Goal: Transaction & Acquisition: Purchase product/service

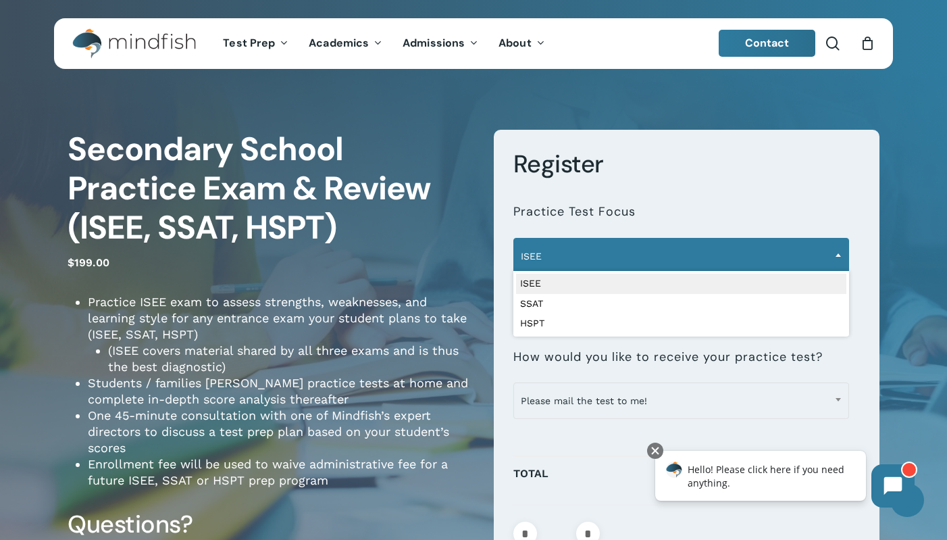
click at [627, 264] on span "ISEE" at bounding box center [681, 256] width 335 height 28
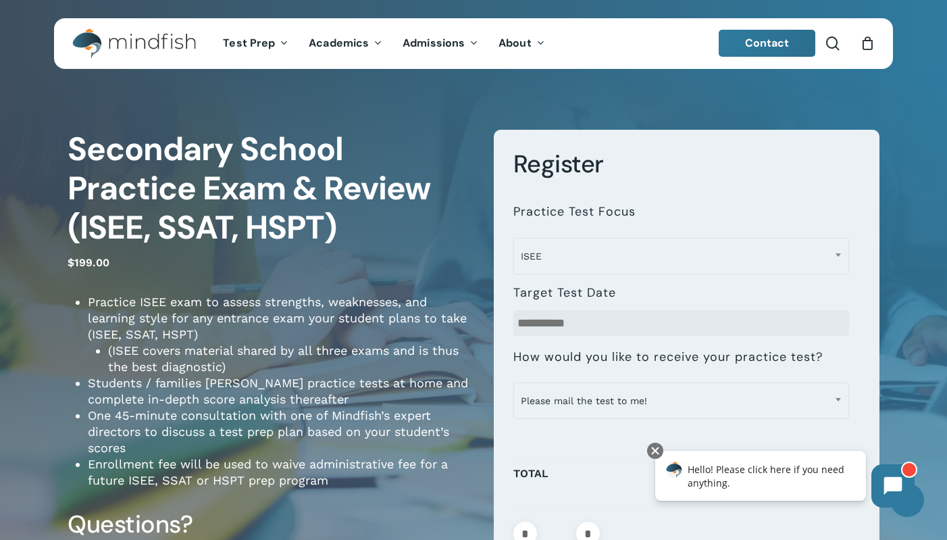
click at [242, 307] on li "Practice ISEE exam to assess strengths, weaknesses, and learning style for any …" at bounding box center [281, 334] width 386 height 81
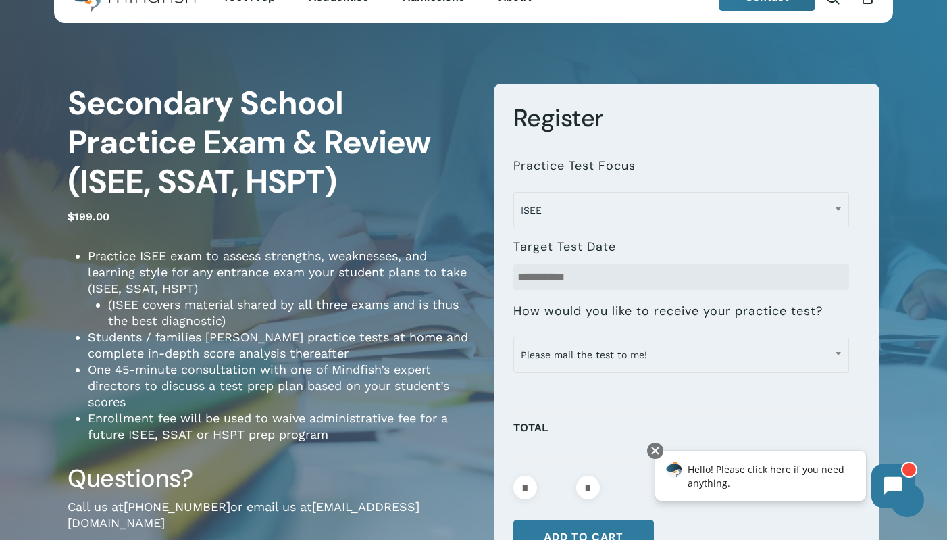
scroll to position [68, 0]
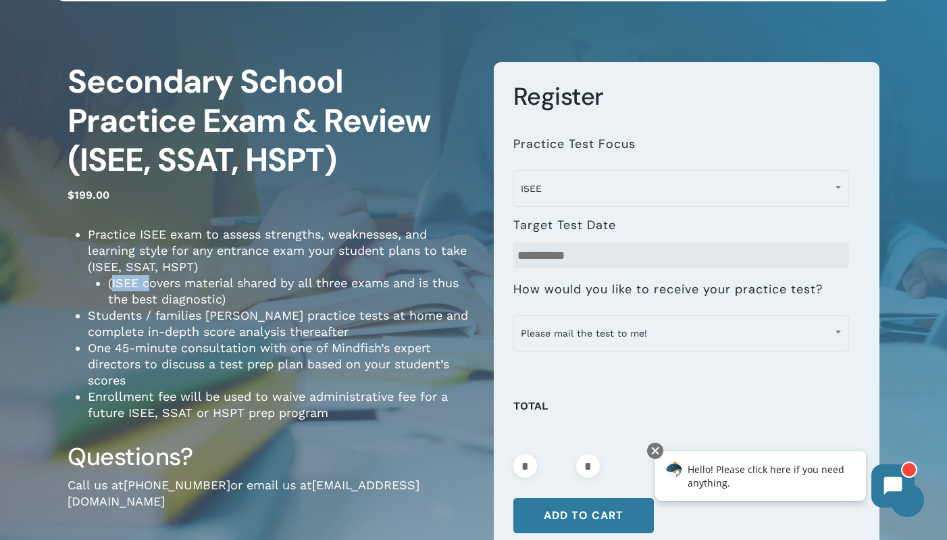
drag, startPoint x: 111, startPoint y: 284, endPoint x: 149, endPoint y: 279, distance: 38.2
click at [149, 279] on li "(ISEE covers material shared by all three exams and is thus the best diagnostic)" at bounding box center [290, 291] width 365 height 32
click at [117, 286] on li "(ISEE covers material shared by all three exams and is thus the best diagnostic)" at bounding box center [290, 291] width 365 height 32
drag, startPoint x: 115, startPoint y: 286, endPoint x: 143, endPoint y: 286, distance: 28.4
click at [143, 286] on li "(ISEE covers material shared by all three exams and is thus the best diagnostic)" at bounding box center [290, 291] width 365 height 32
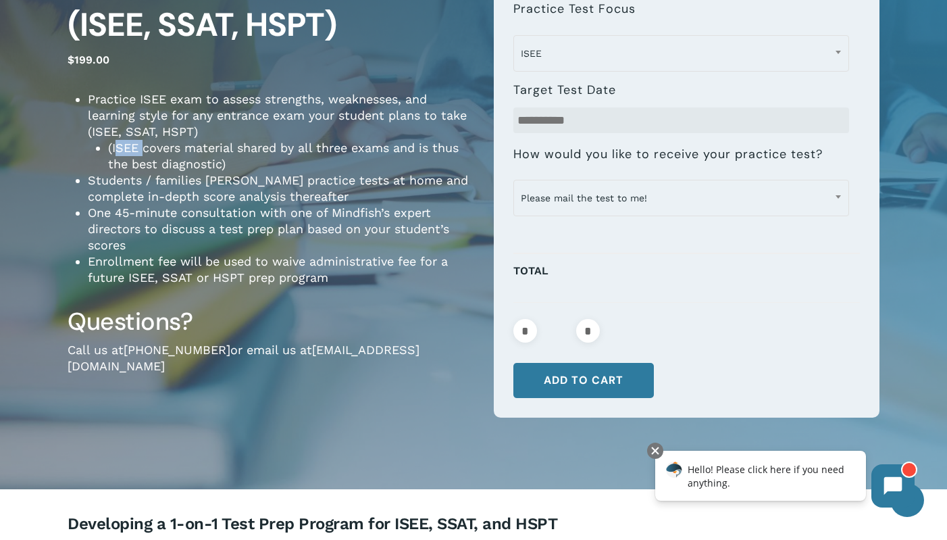
scroll to position [0, 0]
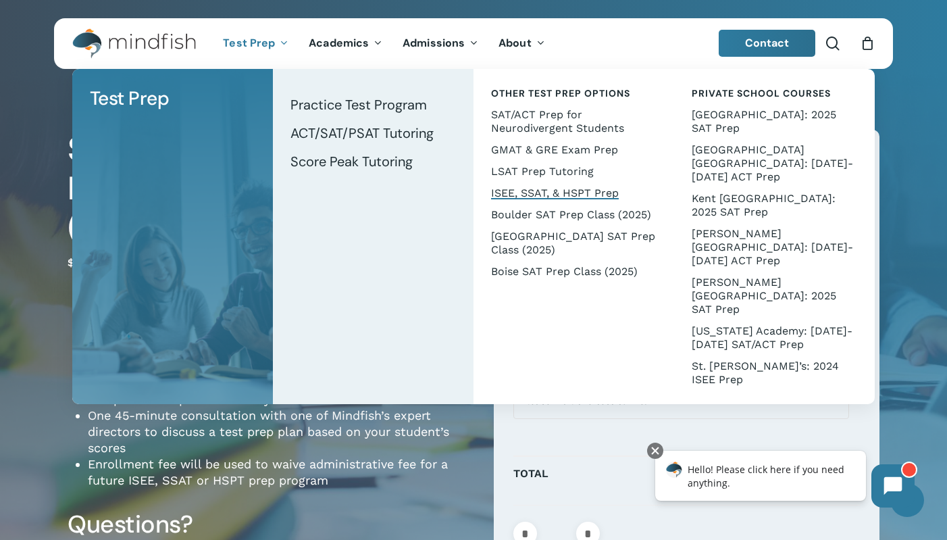
click at [552, 193] on span "ISEE, SSAT, & HSPT Prep" at bounding box center [555, 192] width 128 height 13
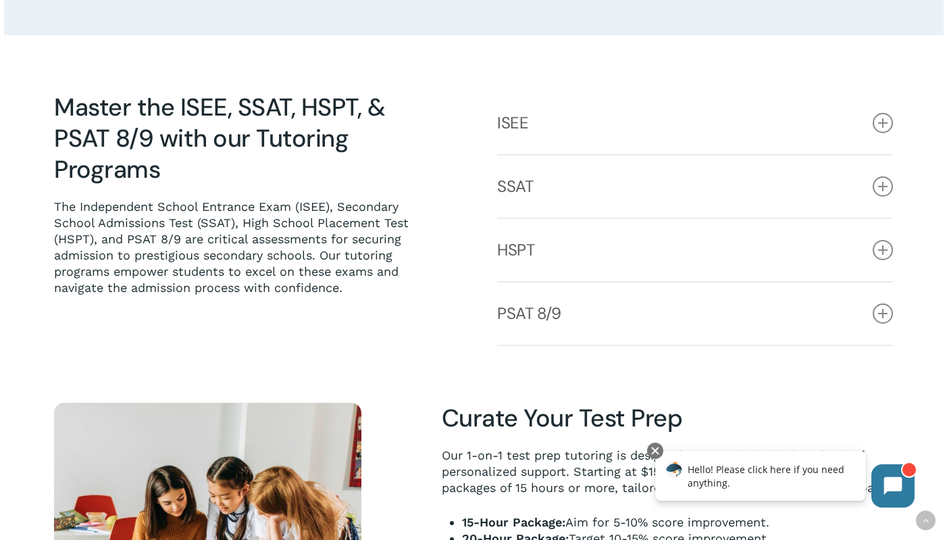
scroll to position [540, 0]
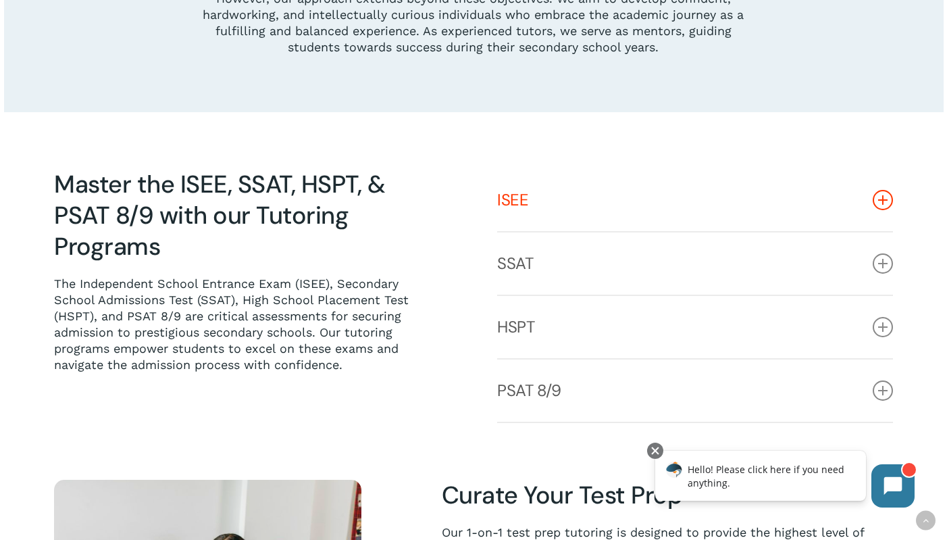
click at [885, 203] on icon at bounding box center [882, 200] width 20 height 20
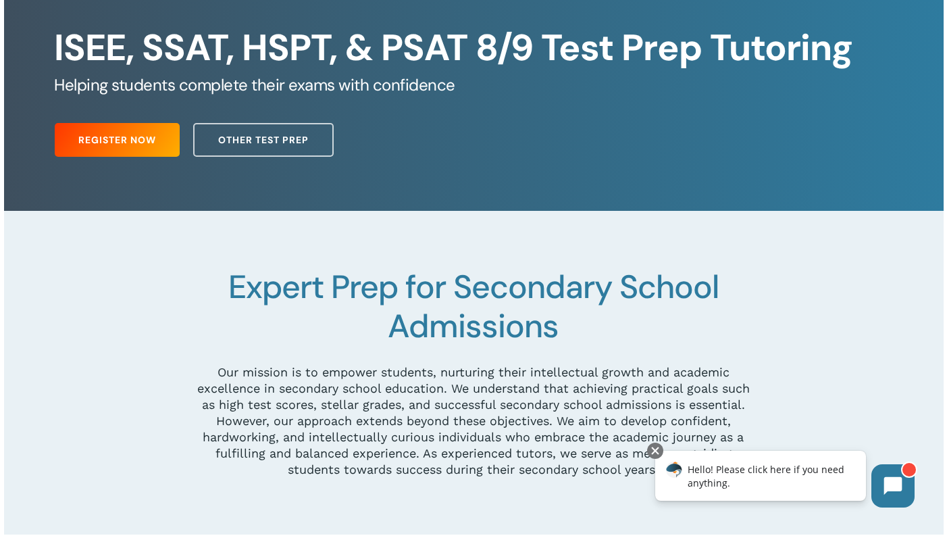
scroll to position [0, 0]
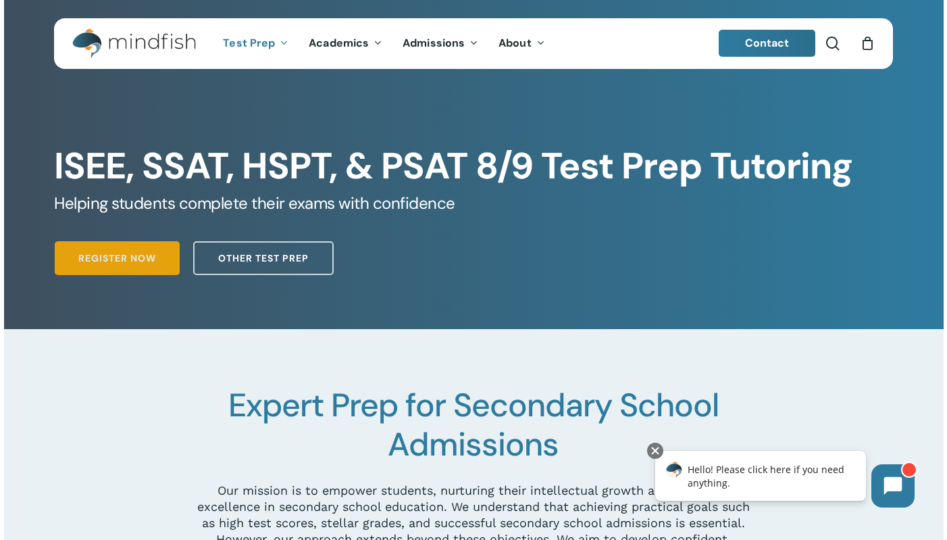
click at [156, 258] on link "Register Now" at bounding box center [117, 258] width 125 height 34
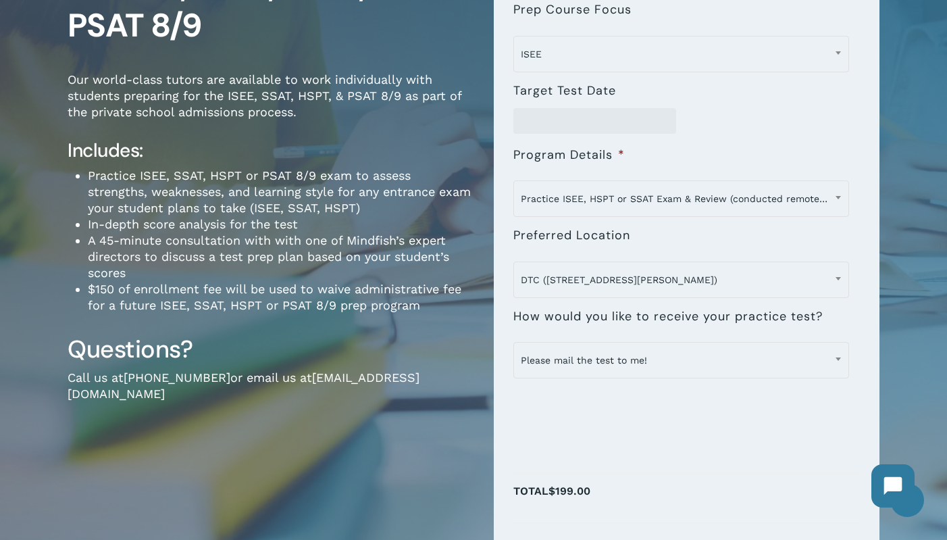
scroll to position [203, 0]
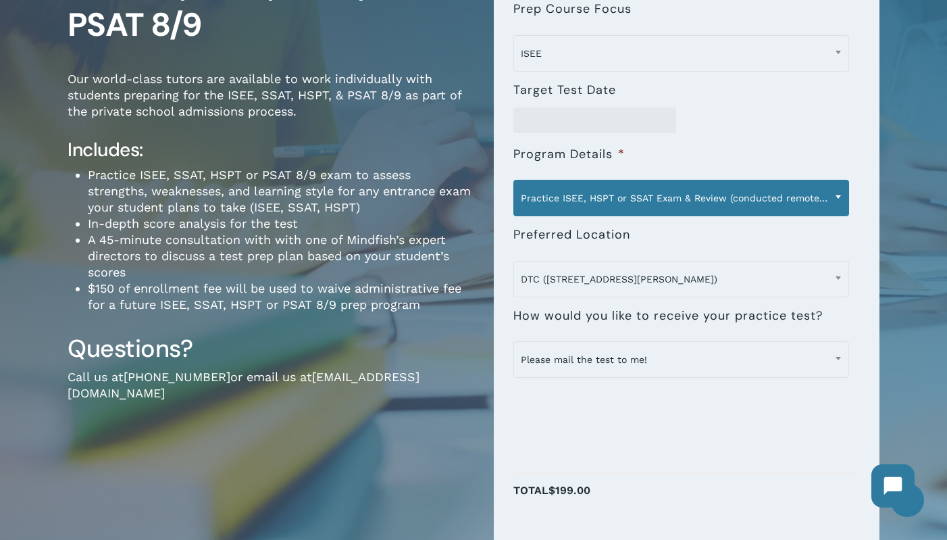
click at [723, 207] on span "Practice ISEE, HSPT or SSAT Exam & Review (conducted remotely) - $199" at bounding box center [681, 198] width 335 height 28
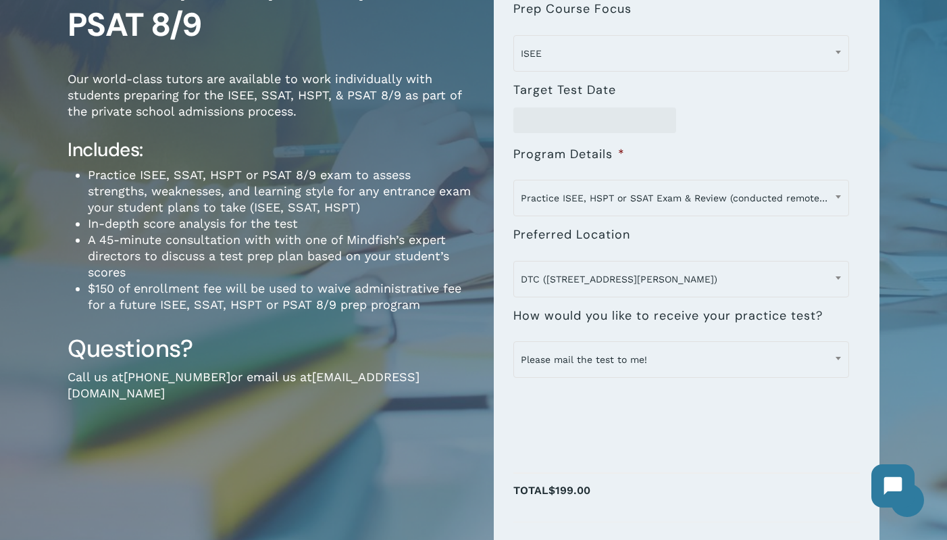
click at [744, 149] on li "**********" at bounding box center [686, 173] width 347 height 80
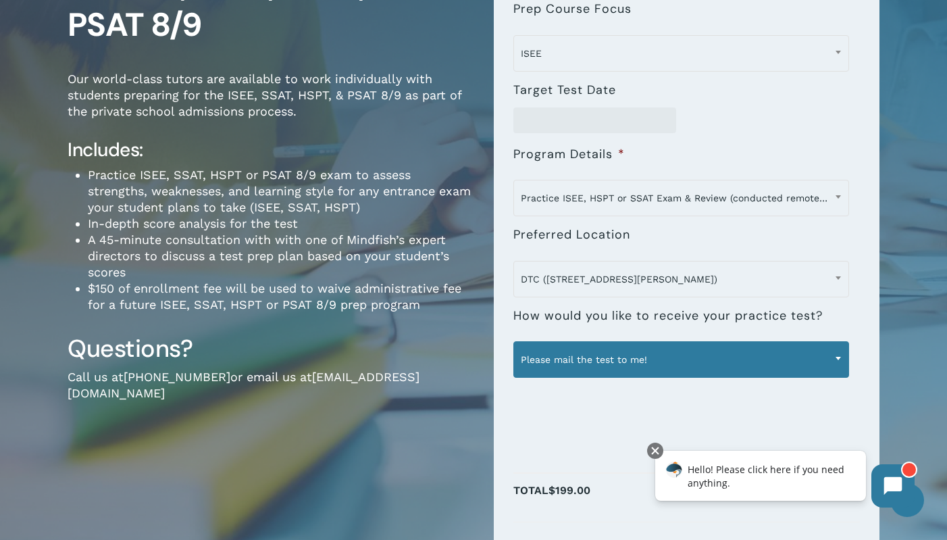
click at [596, 347] on span "Please mail the test to me!" at bounding box center [681, 359] width 335 height 28
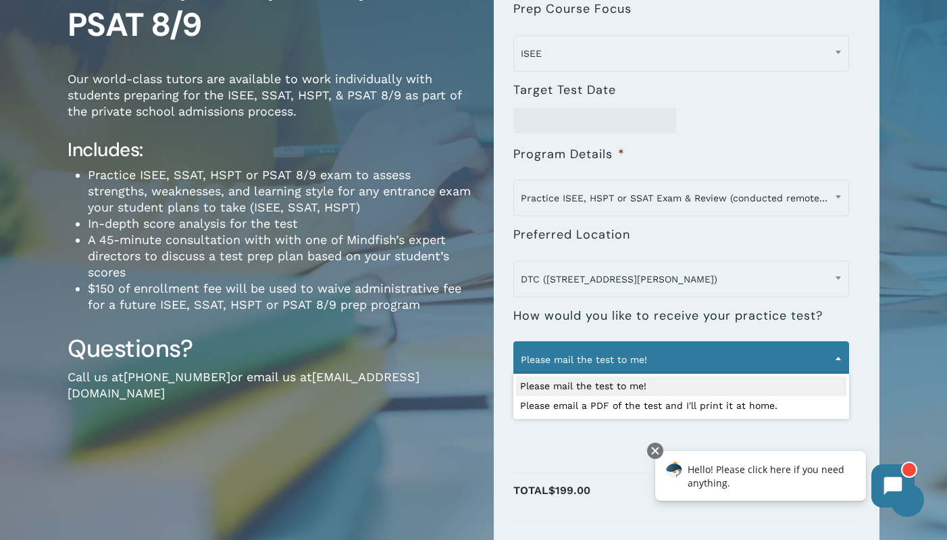
click at [452, 296] on li "$150 of enrollment fee will be used to waive administrative fee for a future IS…" at bounding box center [281, 296] width 386 height 32
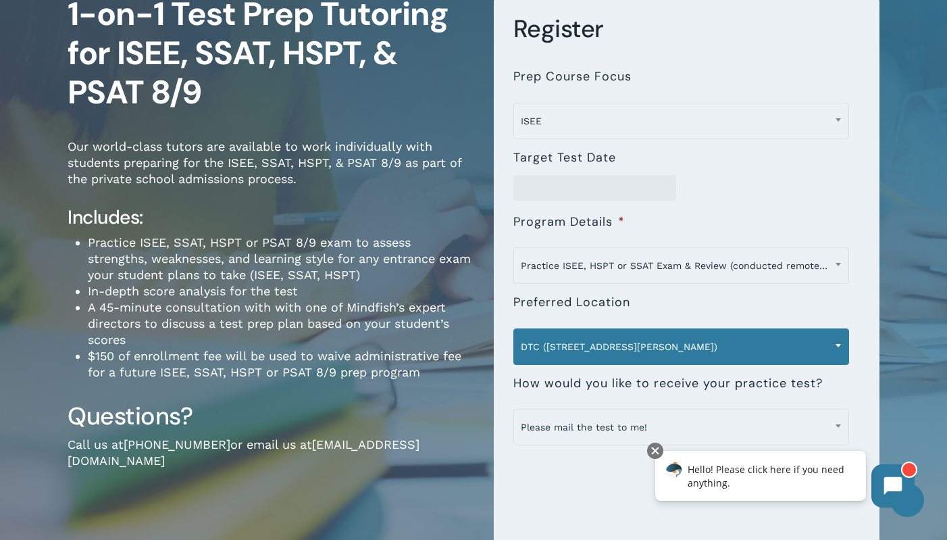
scroll to position [68, 0]
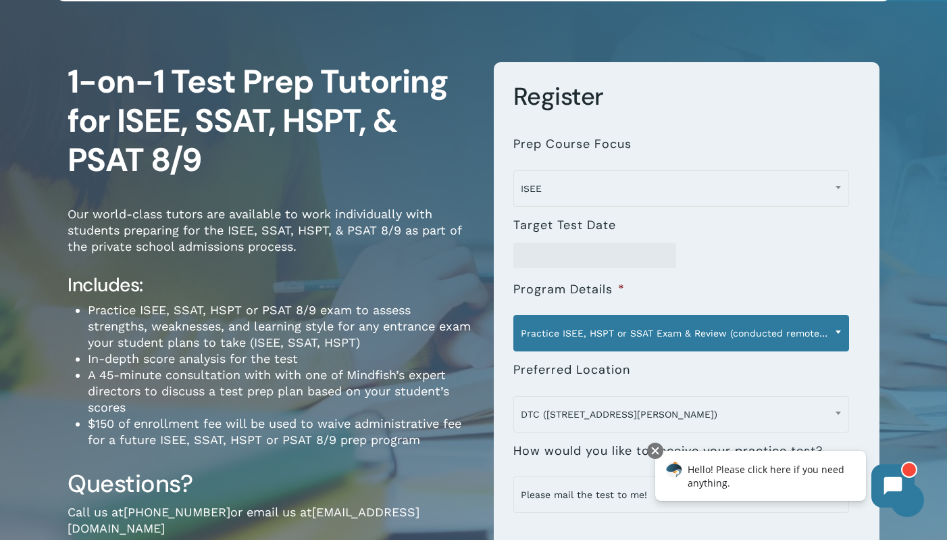
click at [646, 329] on span "Practice ISEE, HSPT or SSAT Exam & Review (conducted remotely) - $199" at bounding box center [681, 333] width 335 height 28
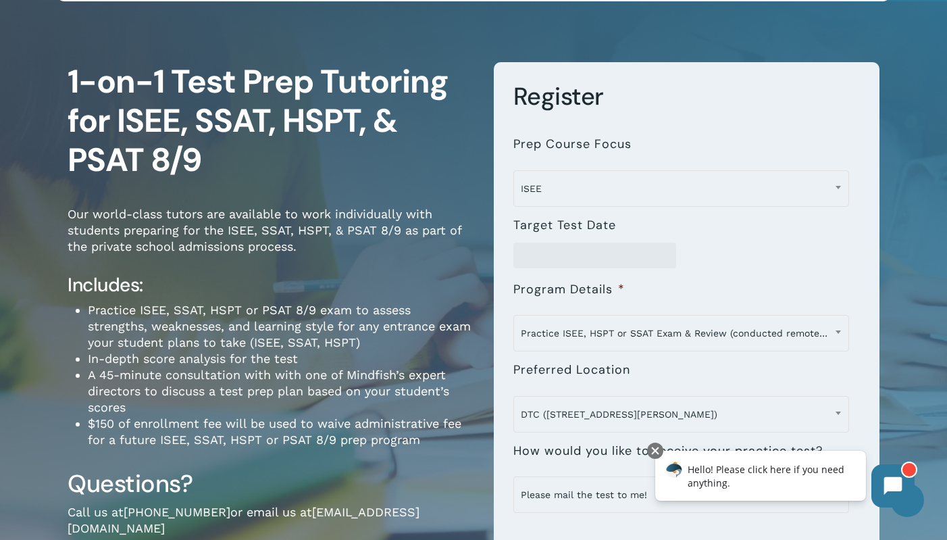
click at [400, 267] on p "Our world-class tutors are available to work individually with students prepari…" at bounding box center [271, 239] width 406 height 67
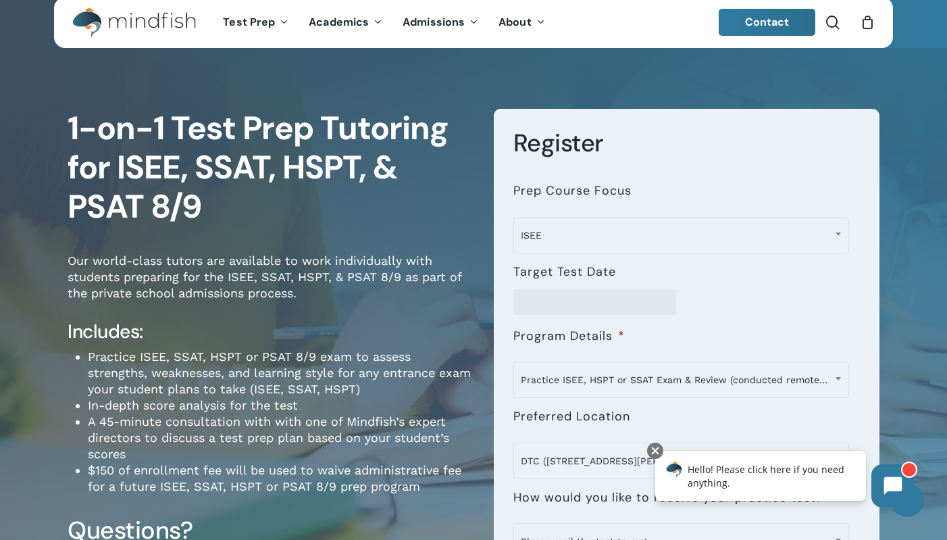
scroll to position [0, 0]
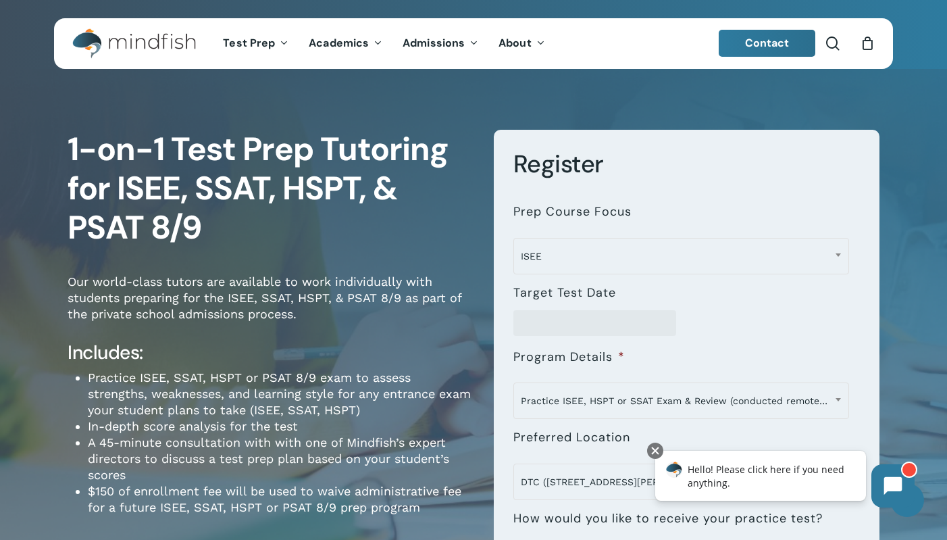
click at [328, 329] on p "Our world-class tutors are available to work individually with students prepari…" at bounding box center [271, 306] width 406 height 67
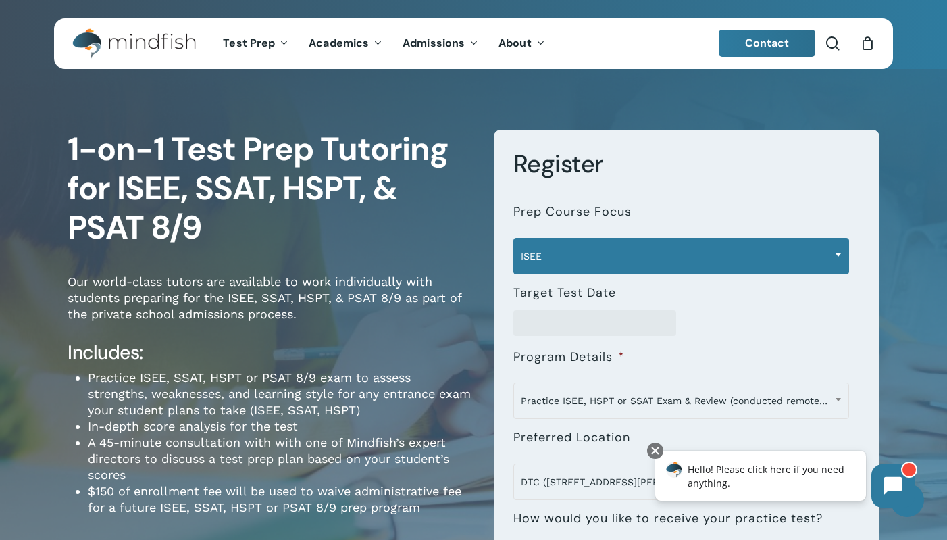
click at [646, 255] on span "ISEE" at bounding box center [681, 256] width 335 height 28
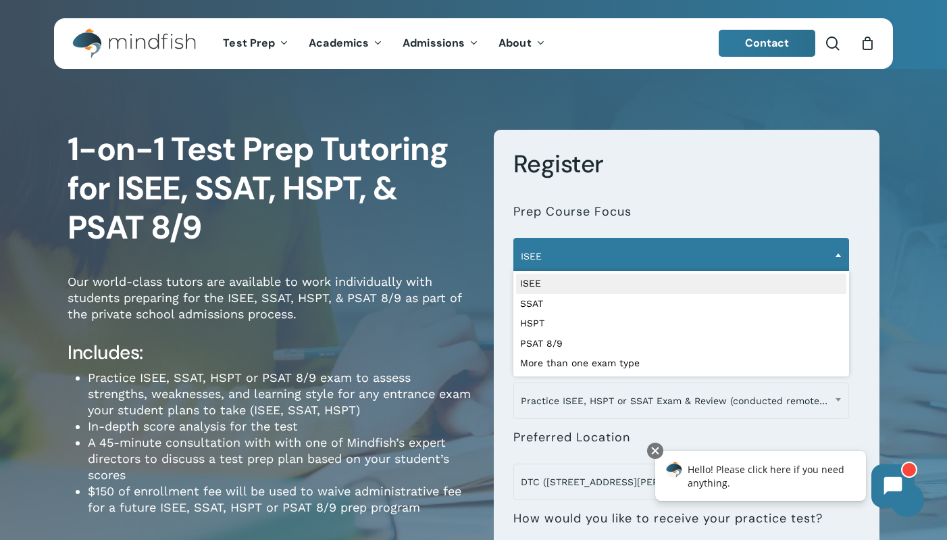
click at [336, 276] on p "Our world-class tutors are available to work individually with students prepari…" at bounding box center [271, 306] width 406 height 67
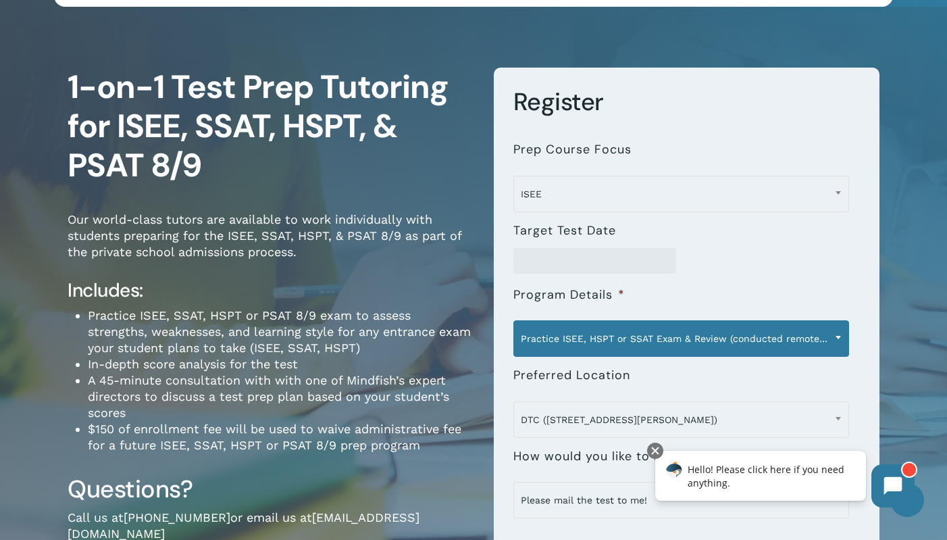
scroll to position [135, 0]
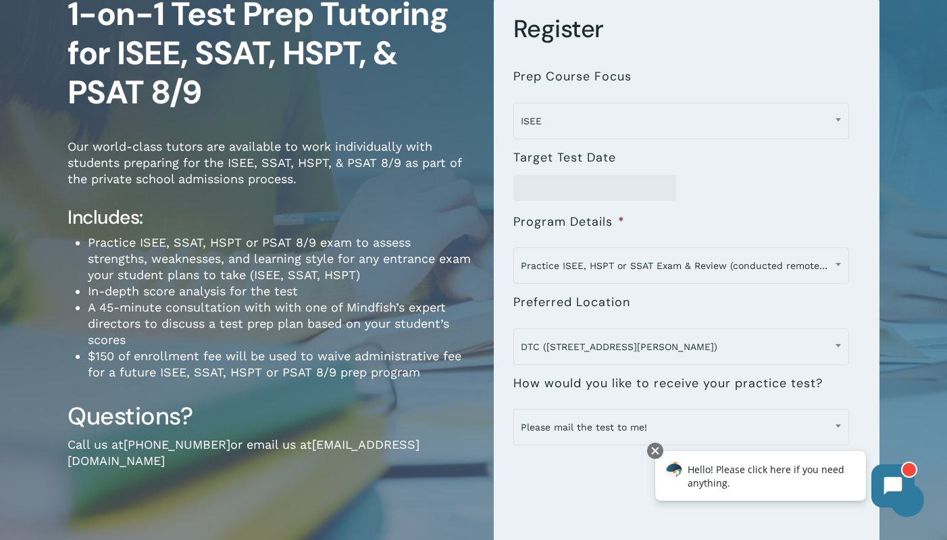
click at [589, 244] on div "**********" at bounding box center [681, 260] width 336 height 42
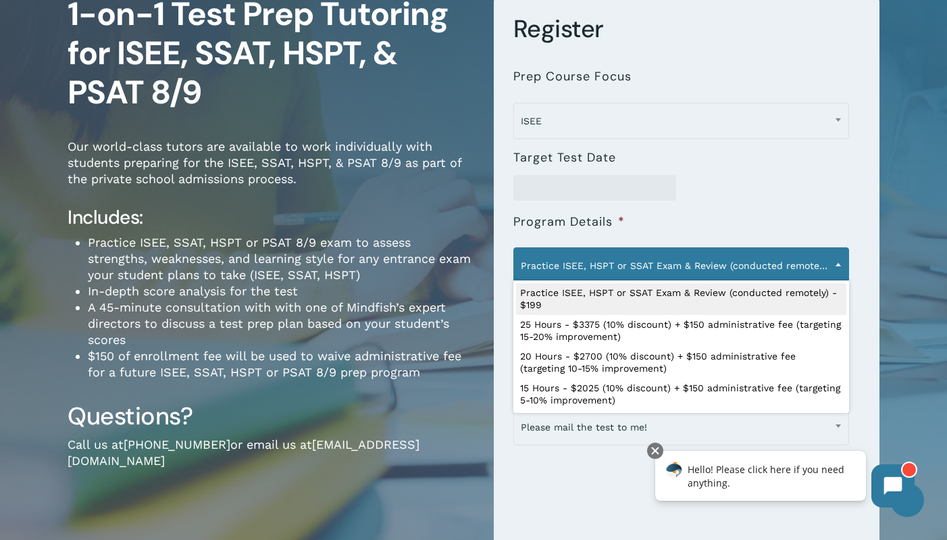
click at [594, 259] on span "Practice ISEE, HSPT or SSAT Exam & Review (conducted remotely) - $199" at bounding box center [681, 265] width 335 height 28
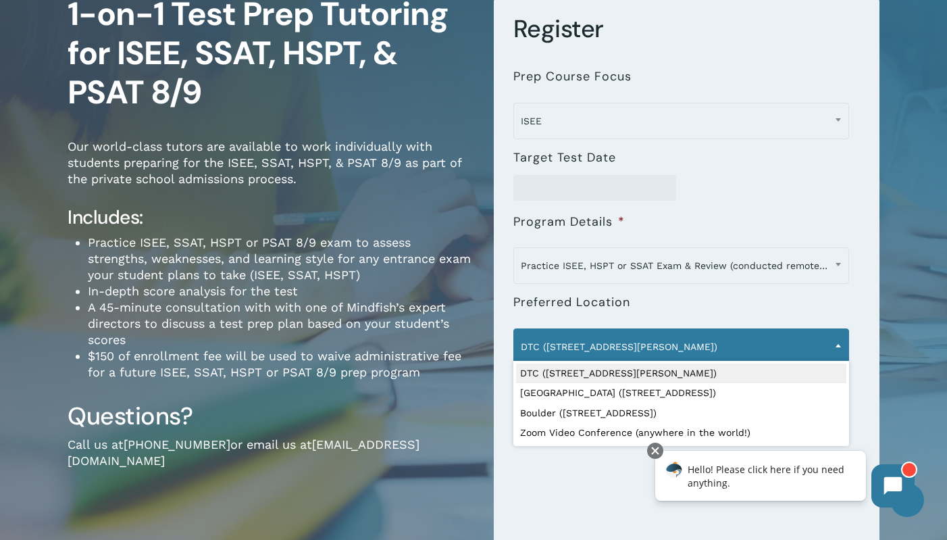
click at [571, 350] on span "DTC (7950 E. Prentice Ave.)" at bounding box center [681, 346] width 335 height 28
select select "**********"
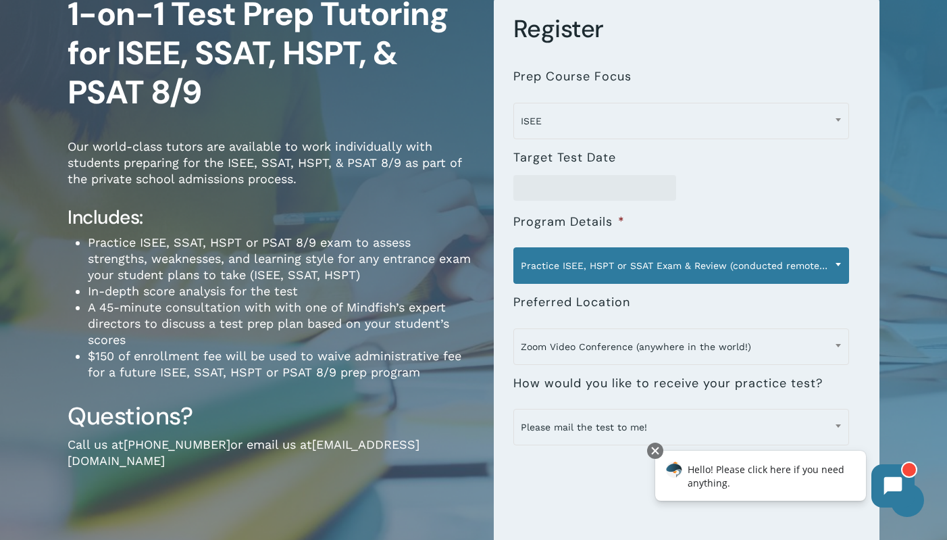
click at [693, 261] on span "Practice ISEE, HSPT or SSAT Exam & Review (conducted remotely) - $199" at bounding box center [681, 265] width 335 height 28
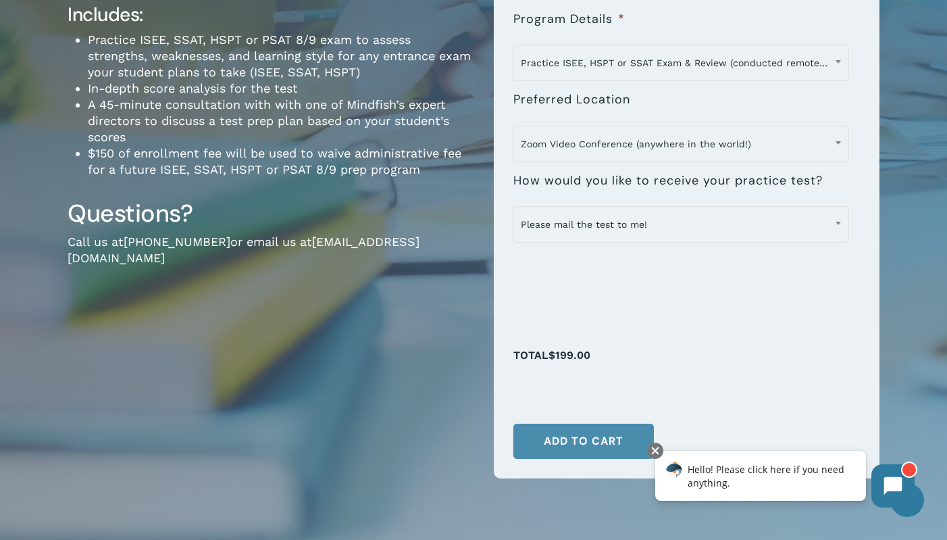
click at [605, 438] on button "Add to cart" at bounding box center [583, 440] width 140 height 35
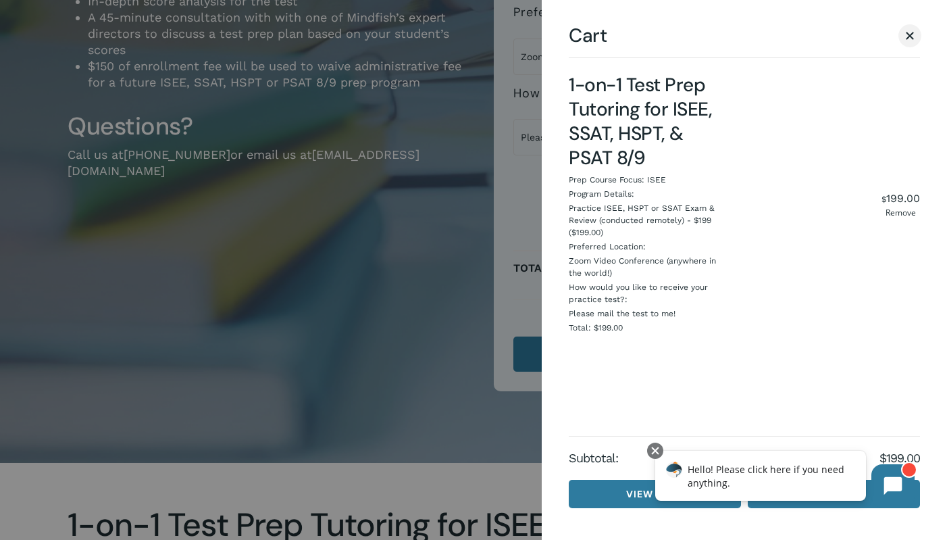
scroll to position [540, 0]
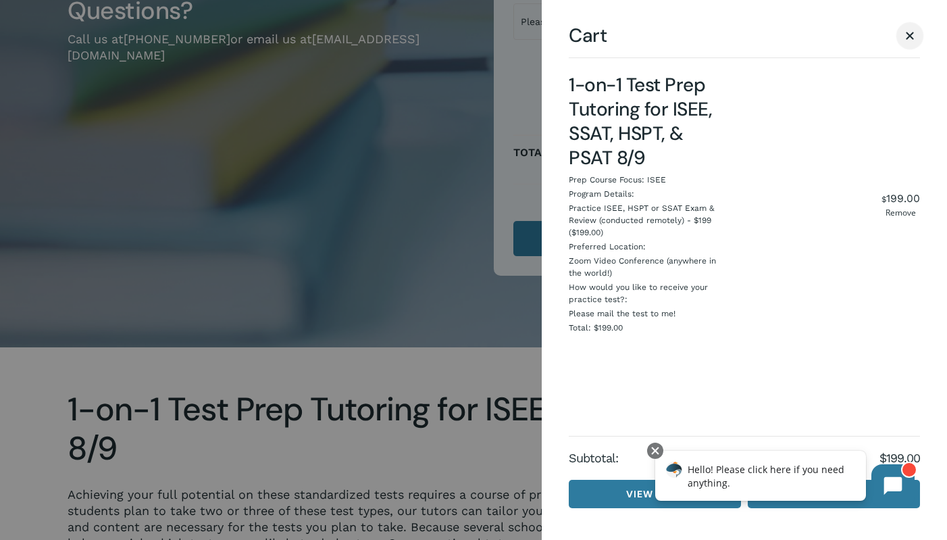
click at [909, 37] on span "Cart" at bounding box center [909, 36] width 8 height 8
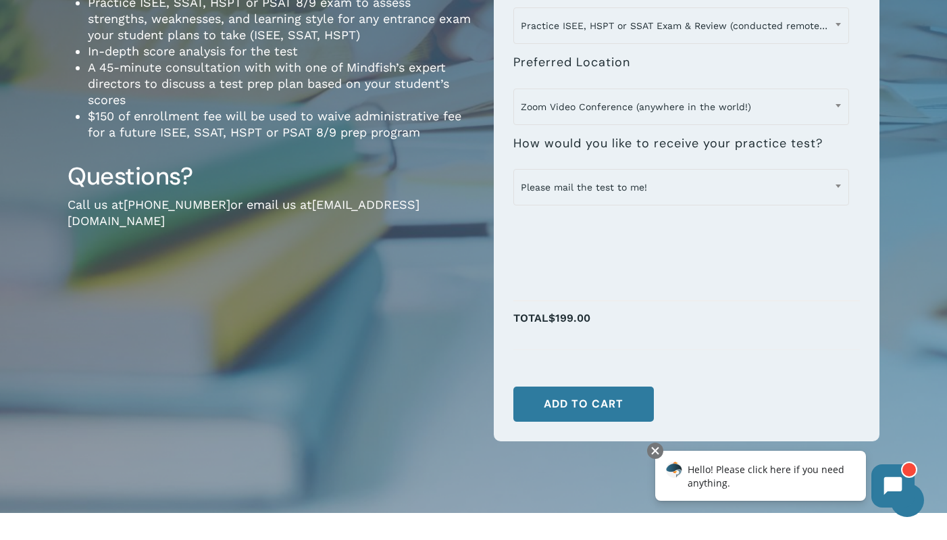
scroll to position [405, 0]
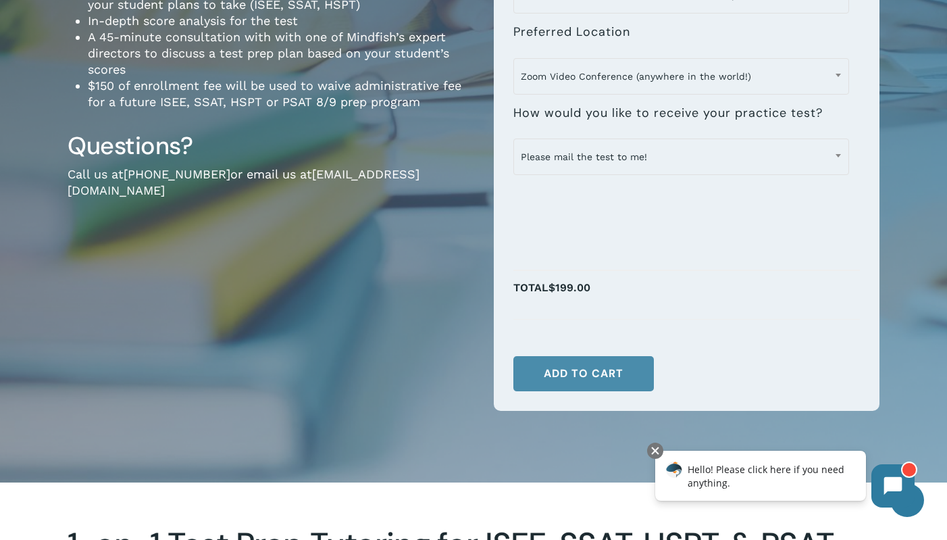
click at [572, 365] on button "Add to cart" at bounding box center [583, 373] width 140 height 35
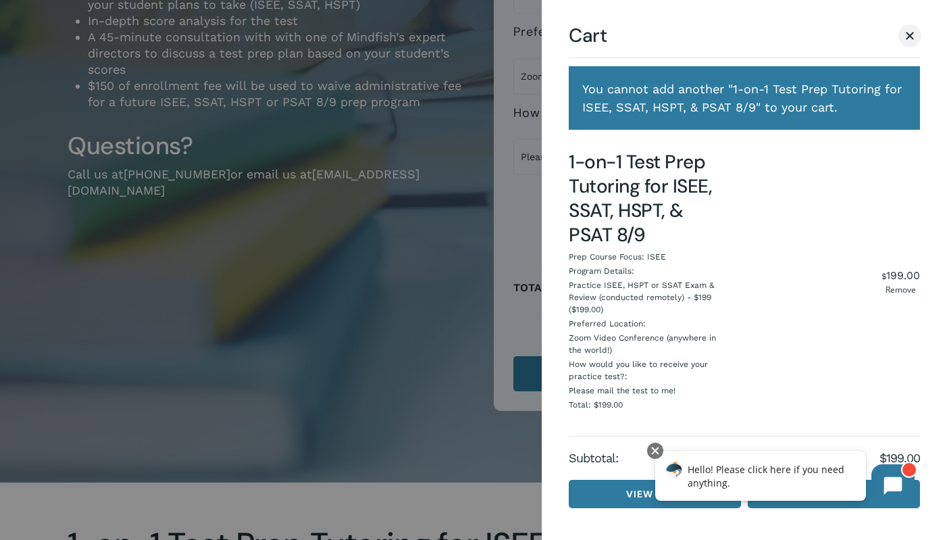
scroll to position [540, 0]
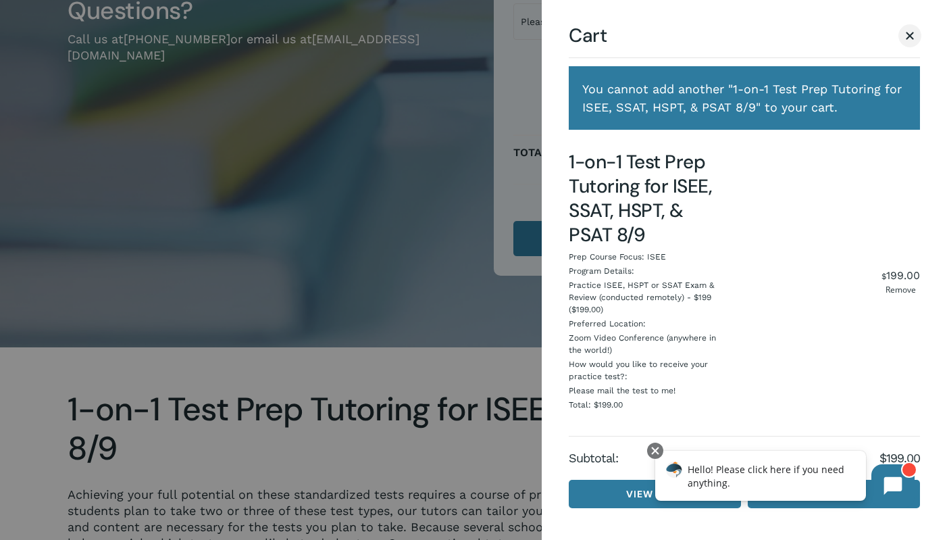
drag, startPoint x: 658, startPoint y: 449, endPoint x: 666, endPoint y: 454, distance: 9.4
click at [658, 449] on div at bounding box center [655, 450] width 16 height 16
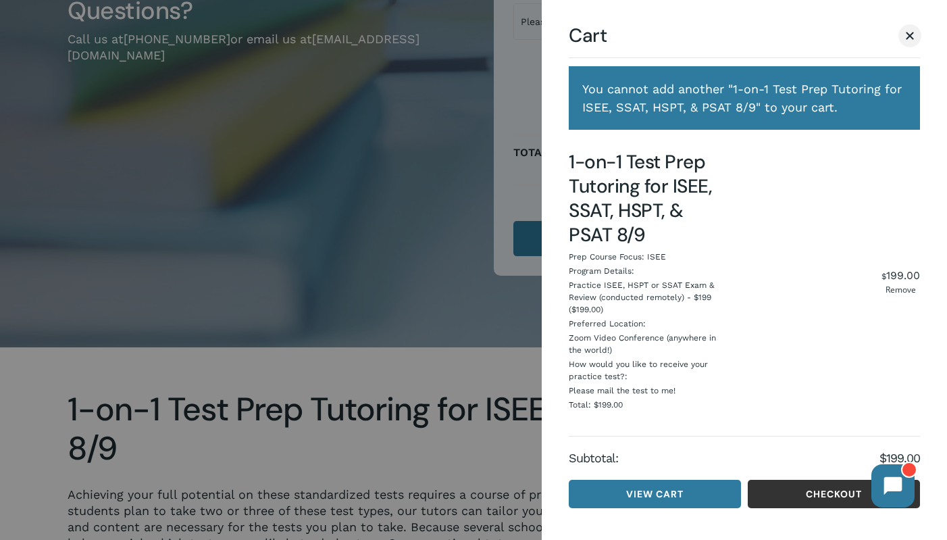
click at [827, 492] on link "Checkout" at bounding box center [833, 493] width 172 height 28
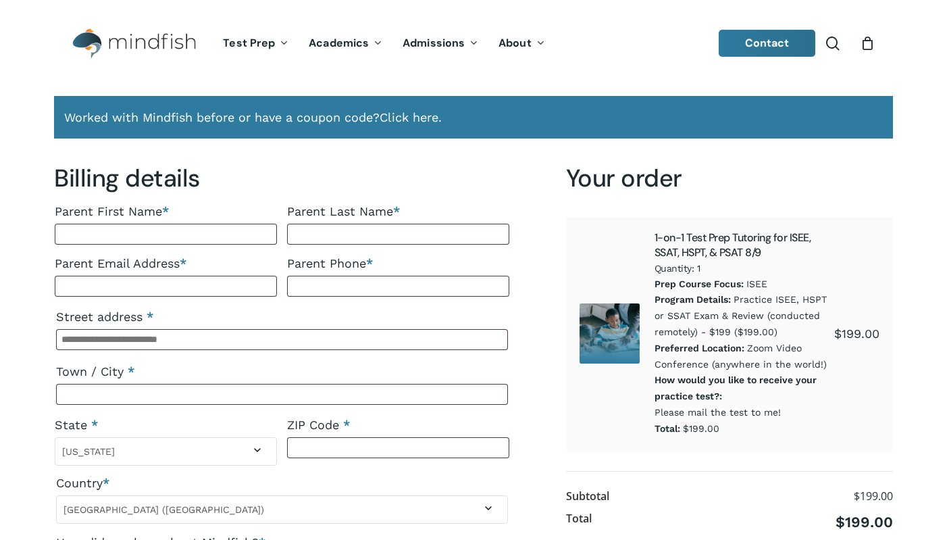
select select "**"
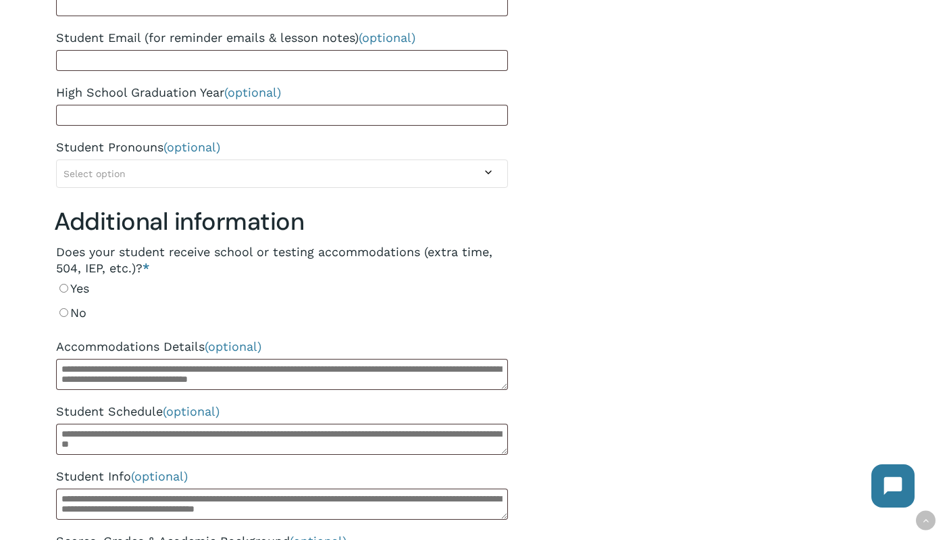
scroll to position [962, 0]
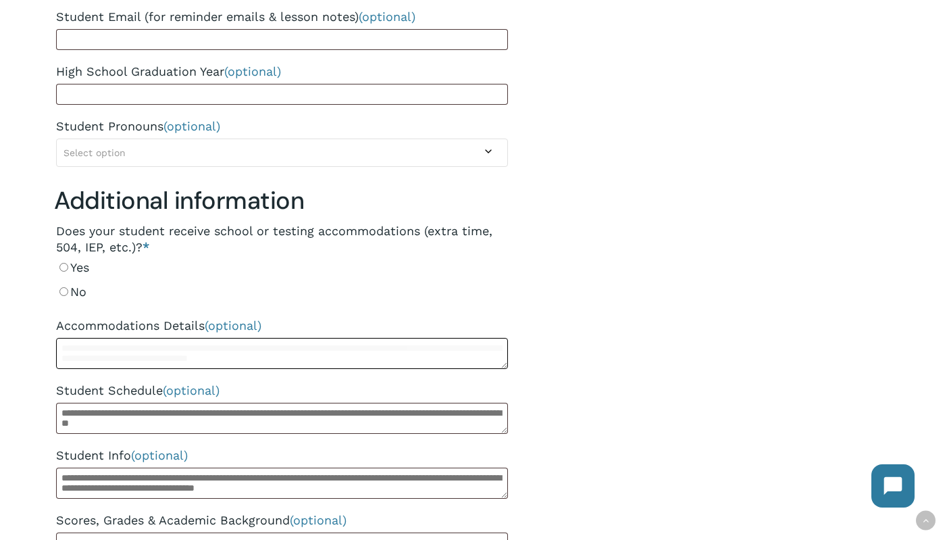
click at [171, 360] on textarea "Accommodations Details (optional)" at bounding box center [282, 353] width 452 height 31
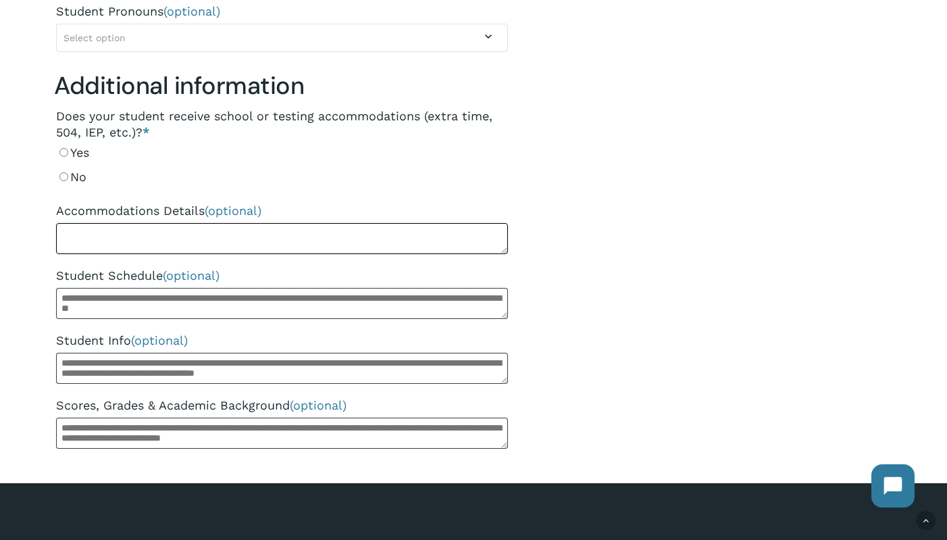
scroll to position [1097, 0]
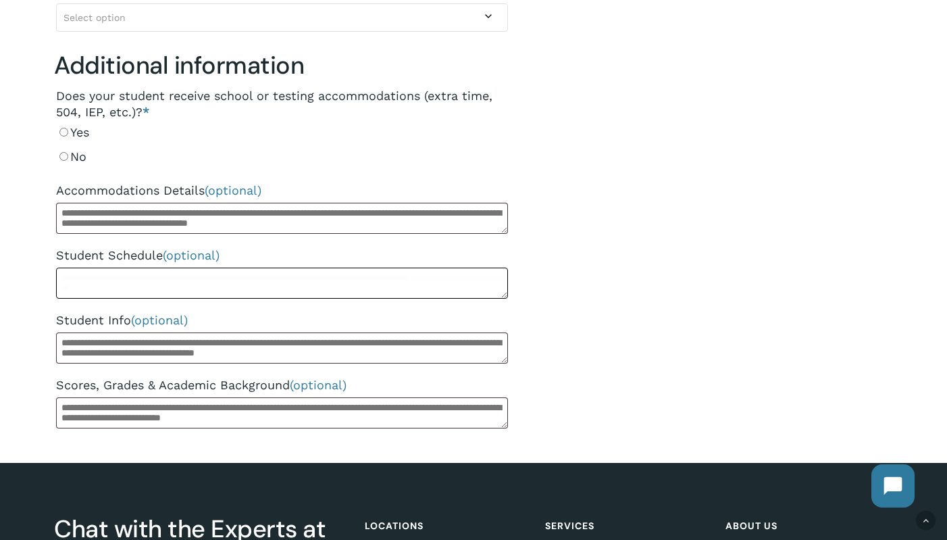
click at [201, 293] on textarea "Student Schedule (optional)" at bounding box center [282, 282] width 452 height 31
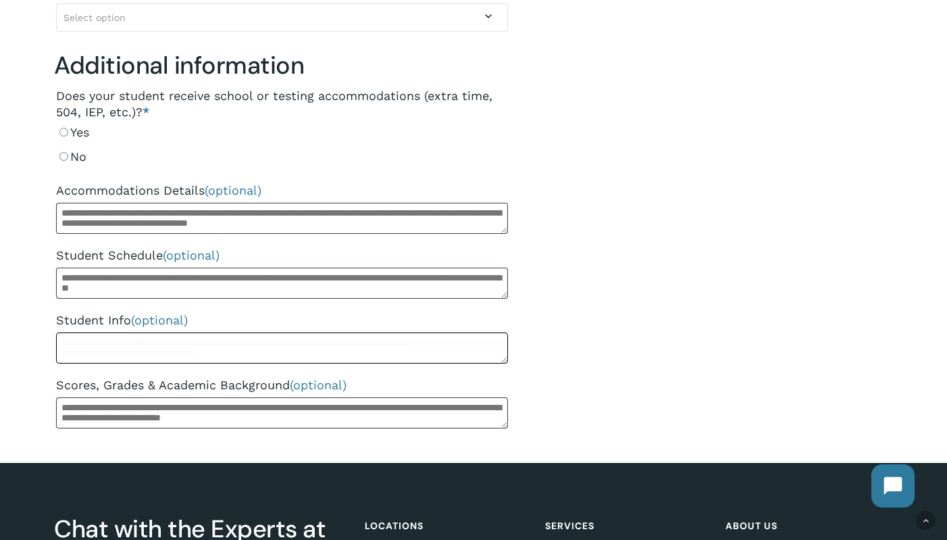
click at [188, 344] on textarea "Student Info (optional)" at bounding box center [282, 347] width 452 height 31
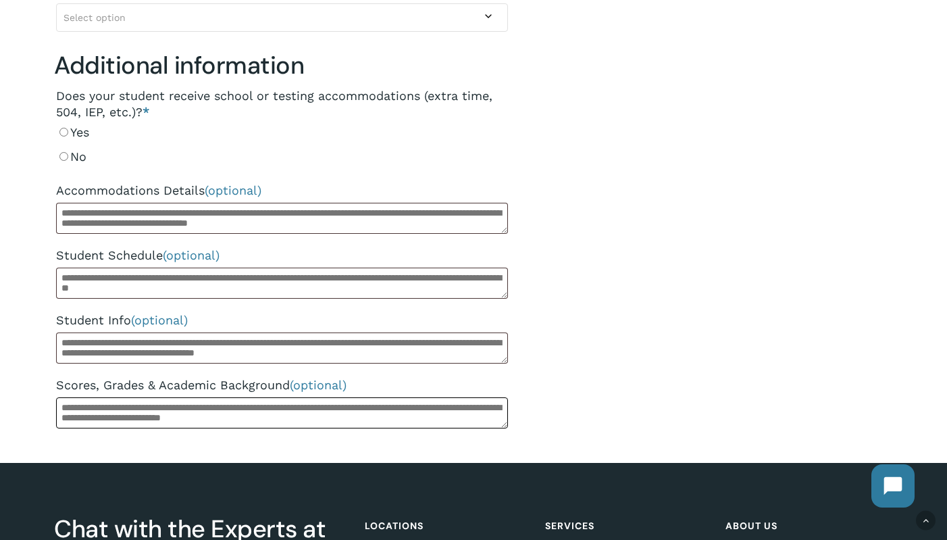
drag, startPoint x: 151, startPoint y: 412, endPoint x: 169, endPoint y: 371, distance: 45.3
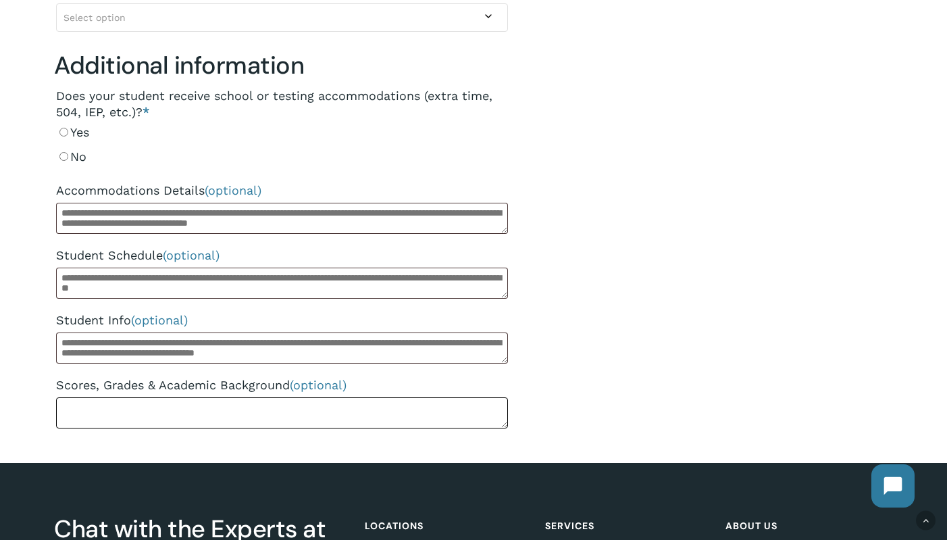
click at [151, 412] on textarea "Scores, Grades & Academic Background (optional)" at bounding box center [282, 412] width 452 height 31
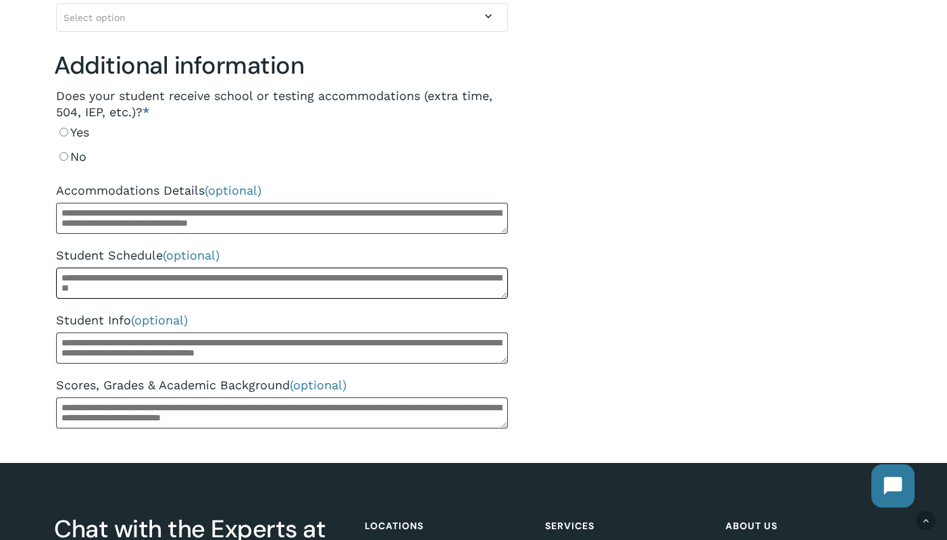
drag, startPoint x: 192, startPoint y: 282, endPoint x: 190, endPoint y: 290, distance: 8.4
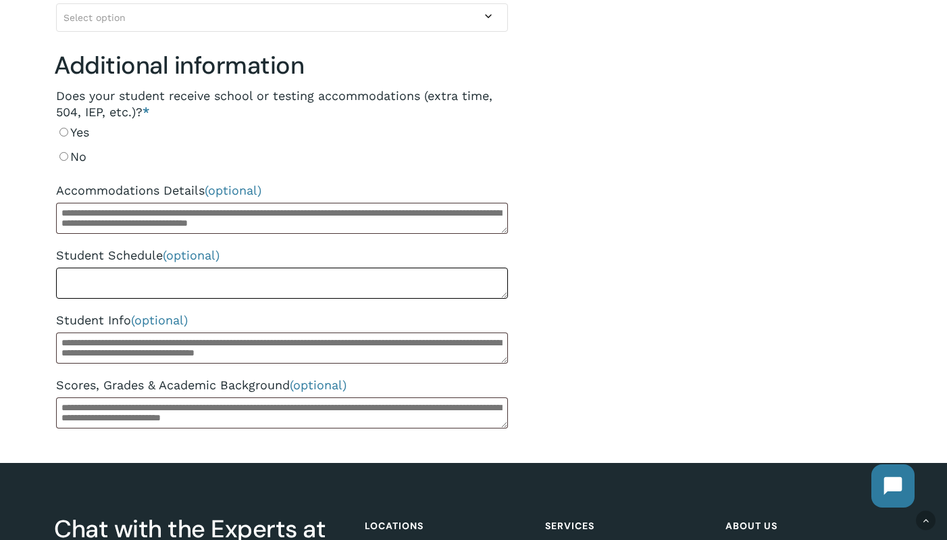
click at [193, 281] on textarea "Student Schedule (optional)" at bounding box center [282, 282] width 452 height 31
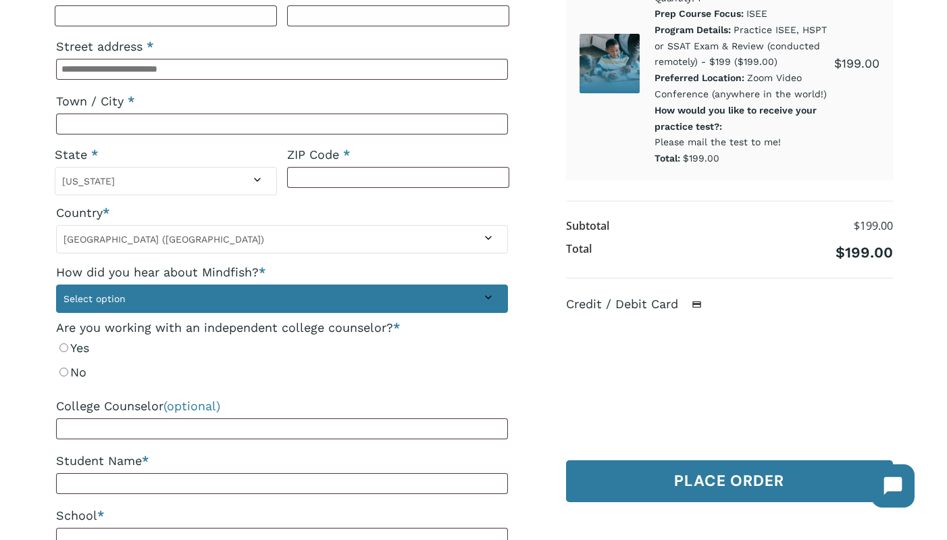
scroll to position [17, 0]
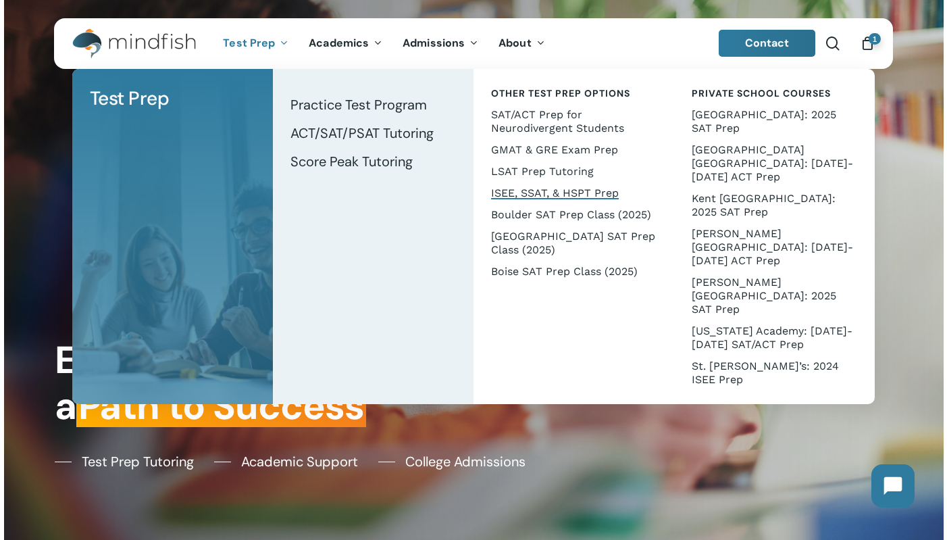
click at [504, 189] on span "ISEE, SSAT, & HSPT Prep" at bounding box center [555, 192] width 128 height 13
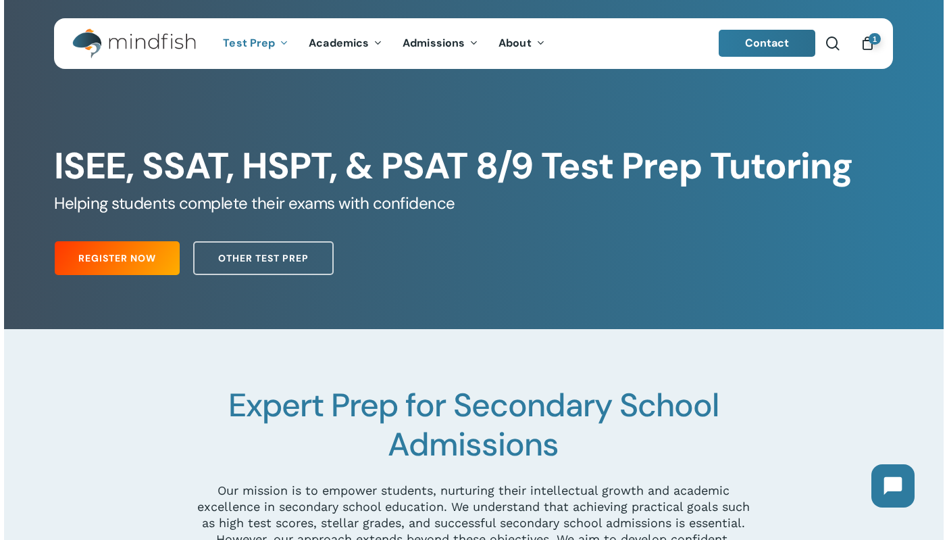
click at [864, 40] on icon "Cart" at bounding box center [867, 44] width 15 height 14
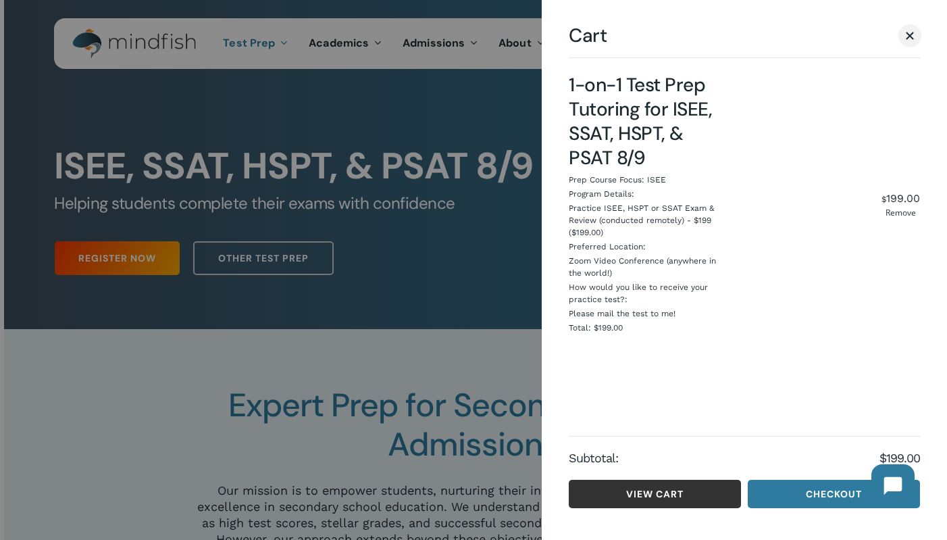
click at [713, 498] on link "View cart" at bounding box center [655, 493] width 172 height 28
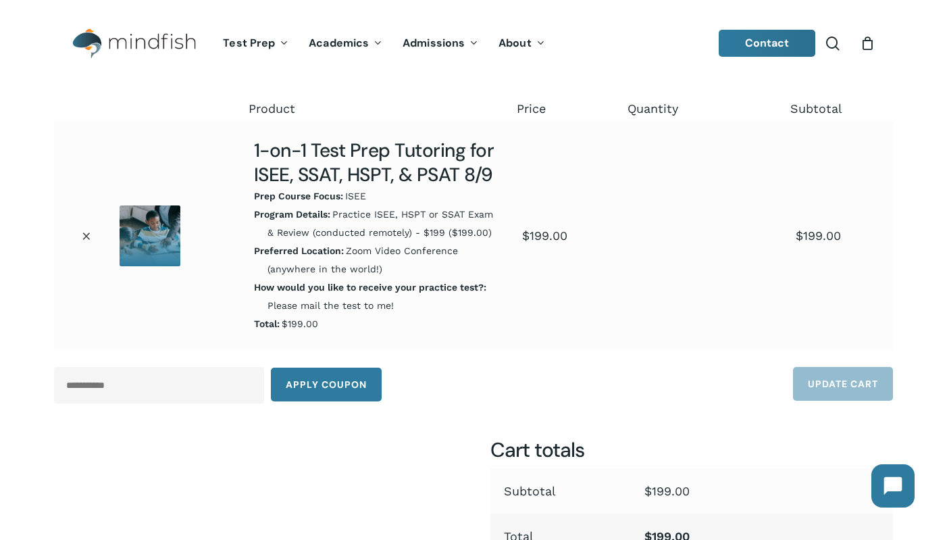
scroll to position [203, 0]
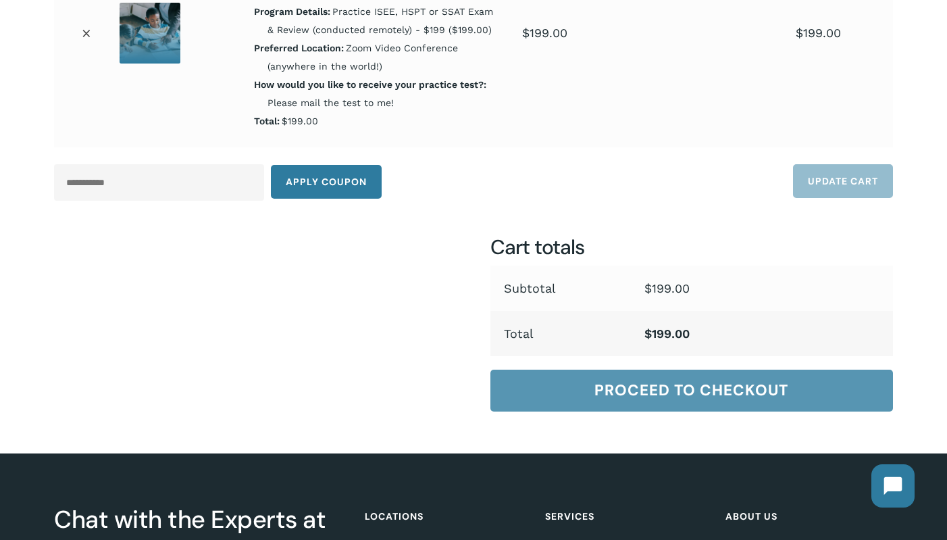
click at [718, 411] on link "Proceed to checkout" at bounding box center [691, 390] width 402 height 42
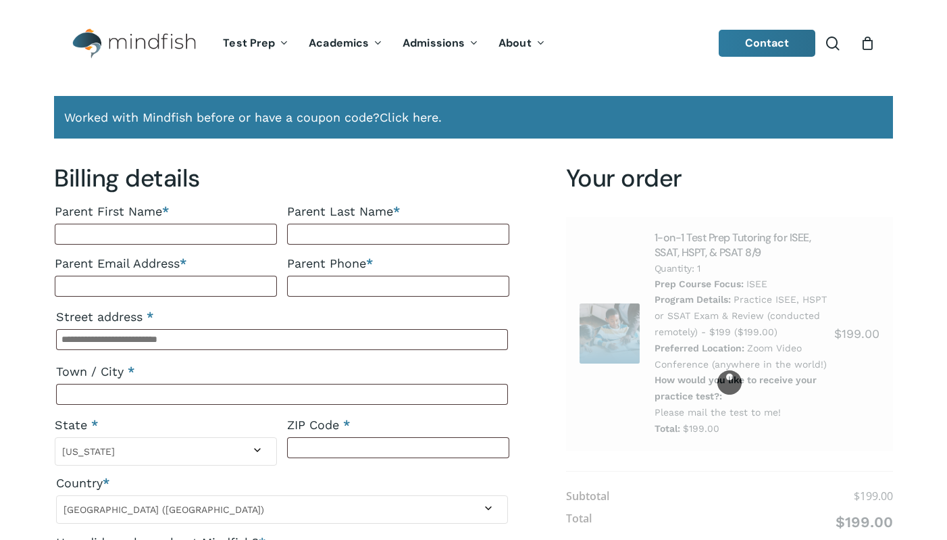
select select "**"
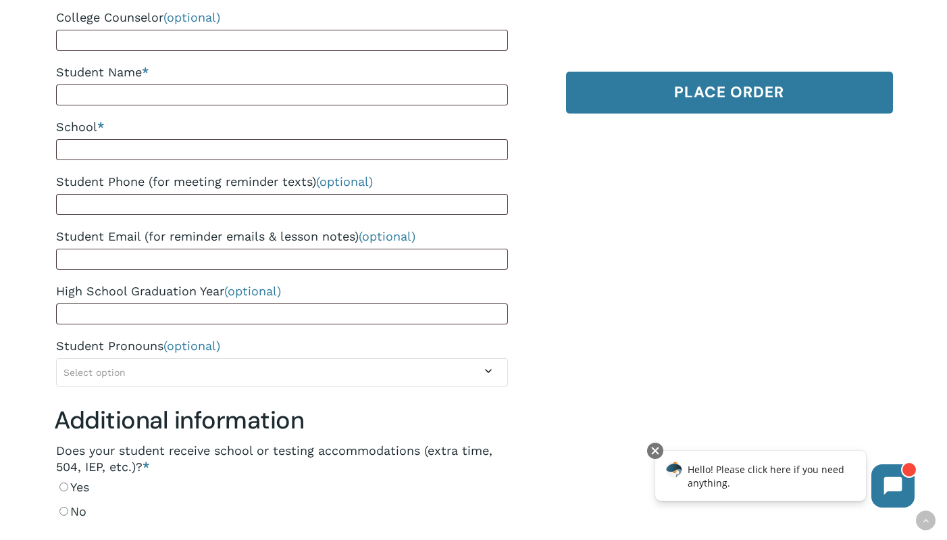
scroll to position [405, 0]
